Goal: Navigation & Orientation: Find specific page/section

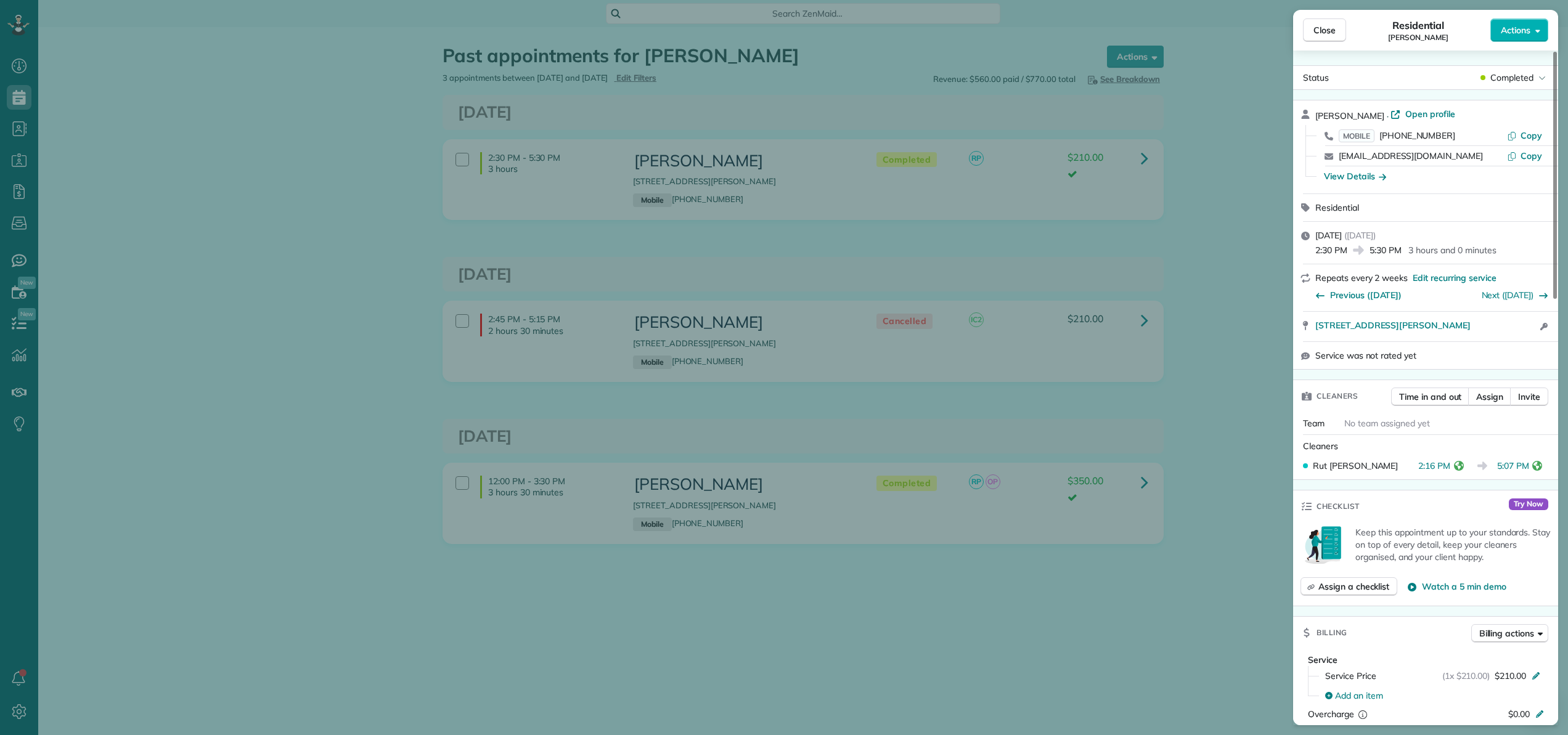
scroll to position [135, 0]
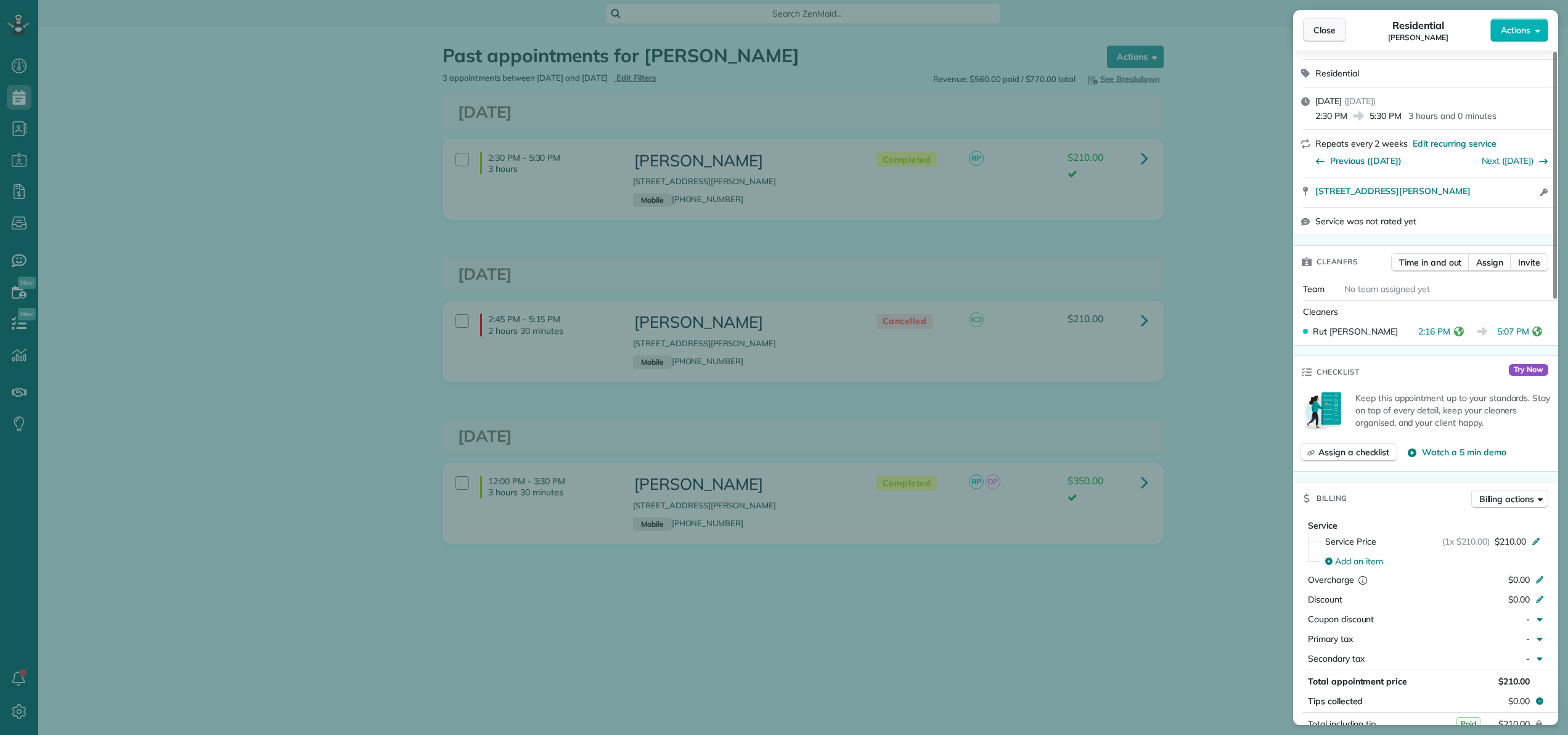
click at [1328, 35] on span "Close" at bounding box center [1324, 30] width 22 height 12
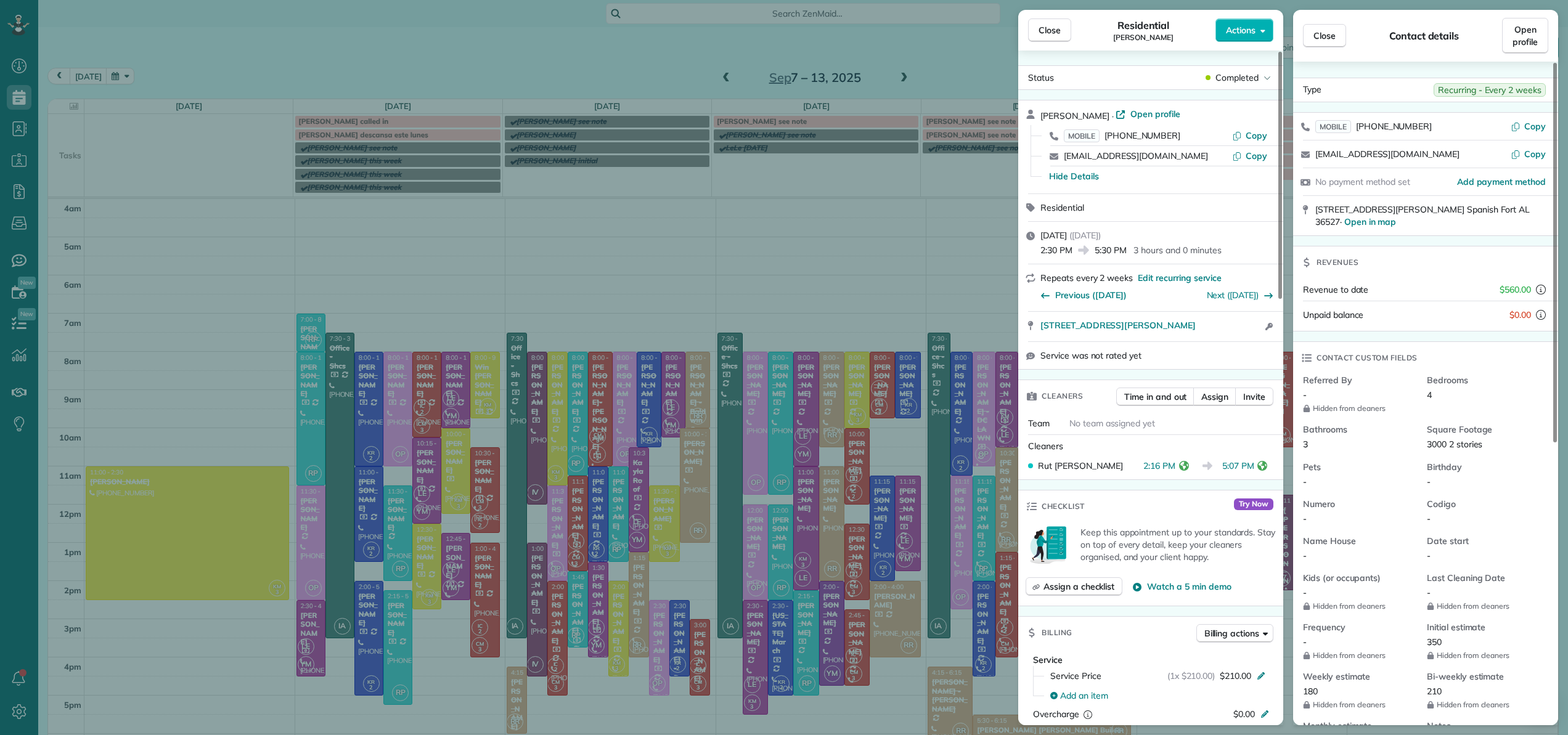
scroll to position [89, 0]
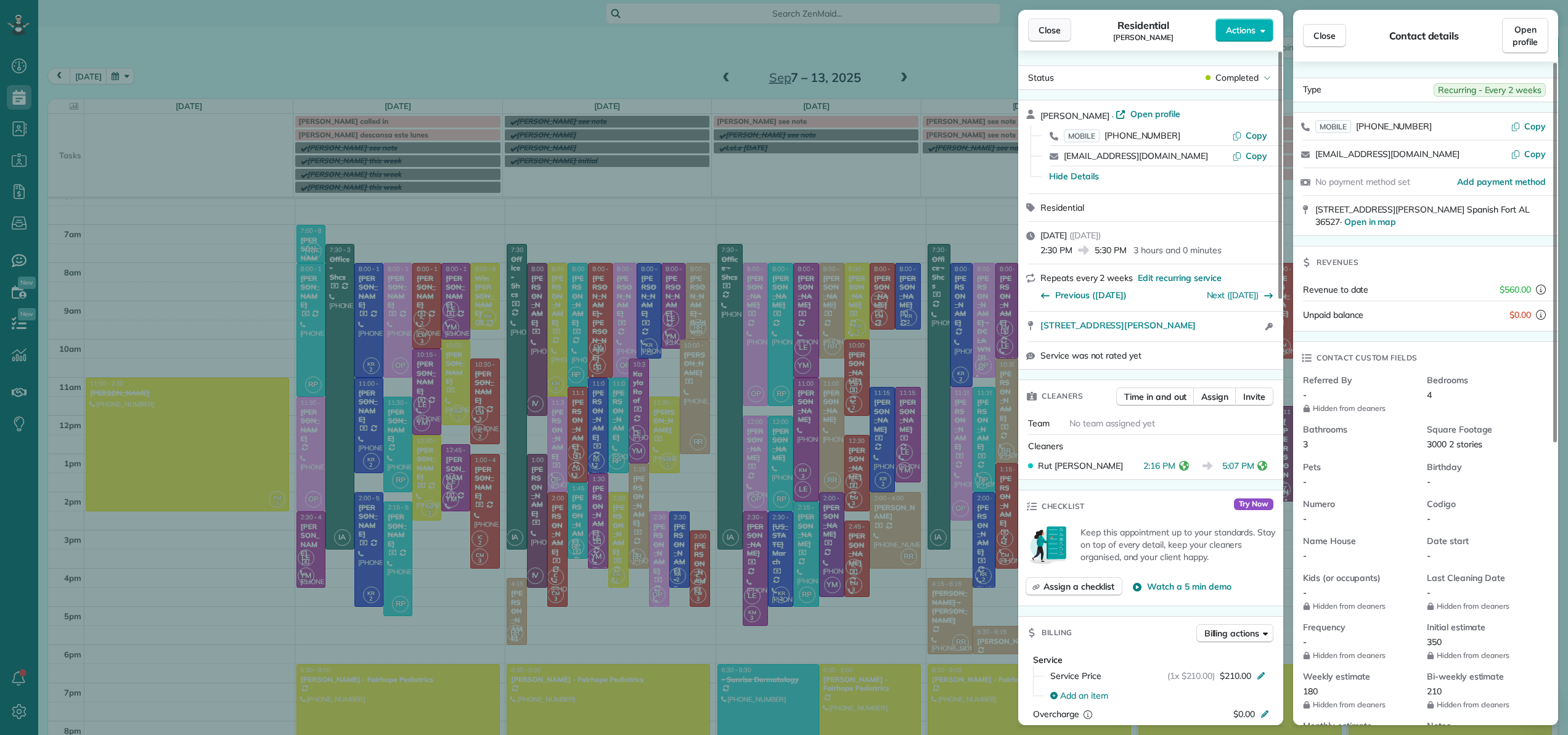
click at [1051, 32] on span "Close" at bounding box center [1049, 30] width 22 height 12
